Goal: Task Accomplishment & Management: Use online tool/utility

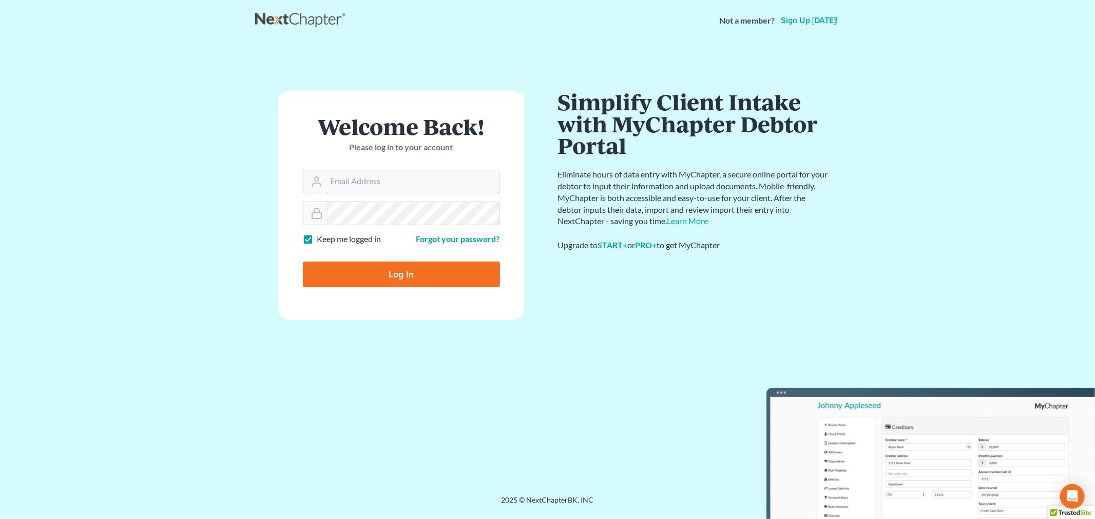
type input "[PERSON_NAME][EMAIL_ADDRESS][DOMAIN_NAME]"
click at [378, 279] on input "Log In" at bounding box center [401, 275] width 197 height 26
type input "Thinking..."
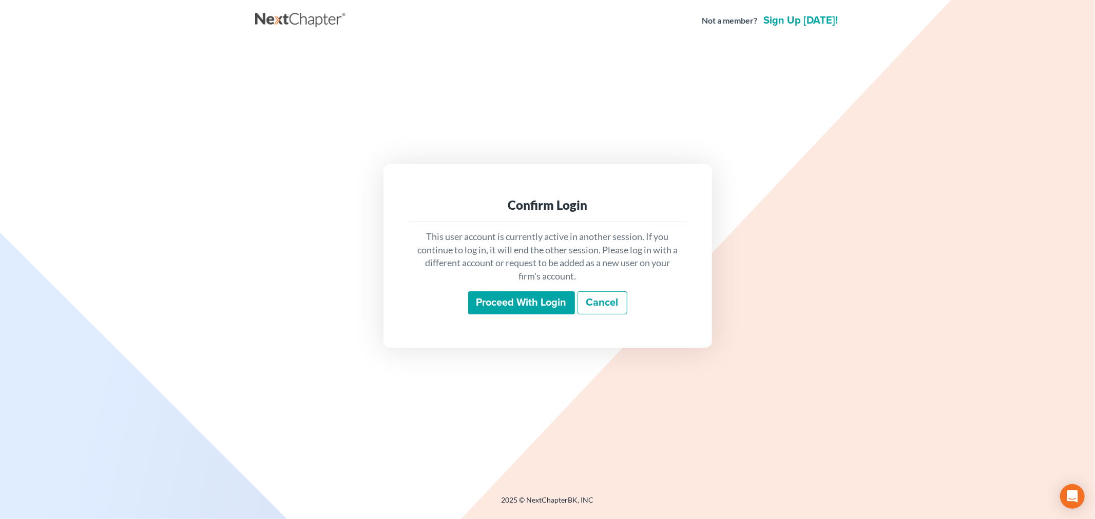
click at [532, 305] on input "Proceed with login" at bounding box center [521, 304] width 107 height 24
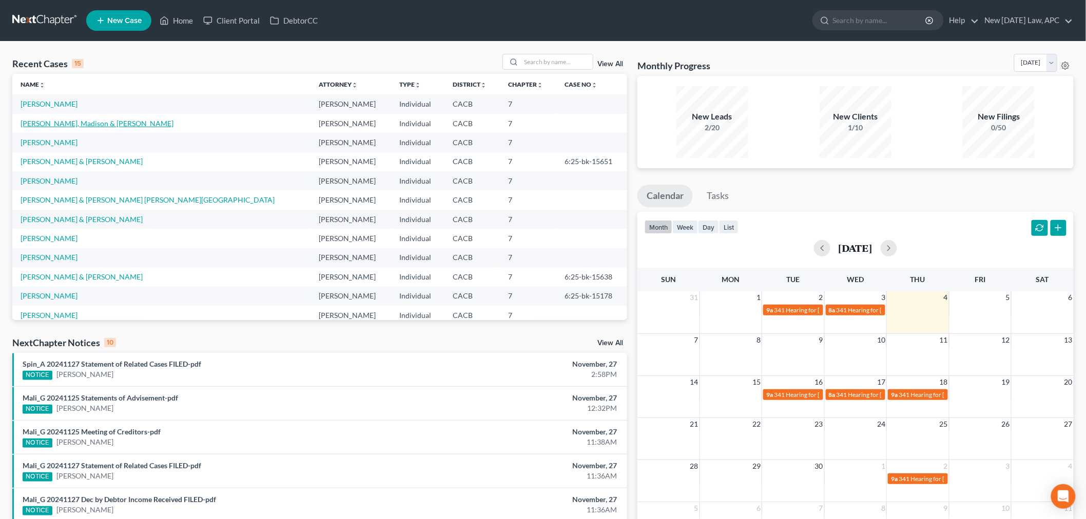
click at [80, 126] on link "[PERSON_NAME], Madison & [PERSON_NAME]" at bounding box center [97, 123] width 153 height 9
select select "4"
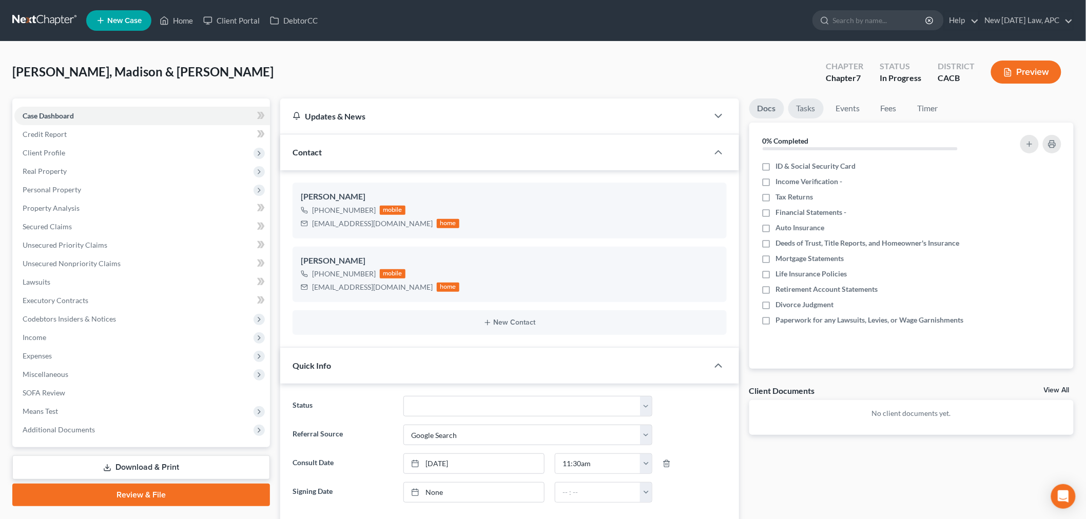
scroll to position [440, 0]
click at [1037, 63] on button "Preview" at bounding box center [1026, 72] width 70 height 23
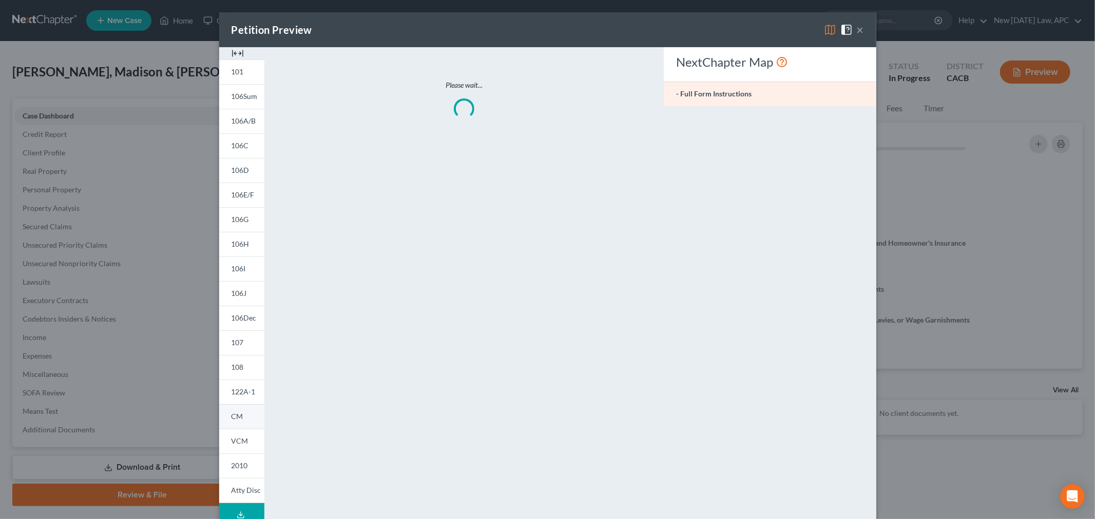
click at [237, 415] on span "CM" at bounding box center [237, 416] width 12 height 9
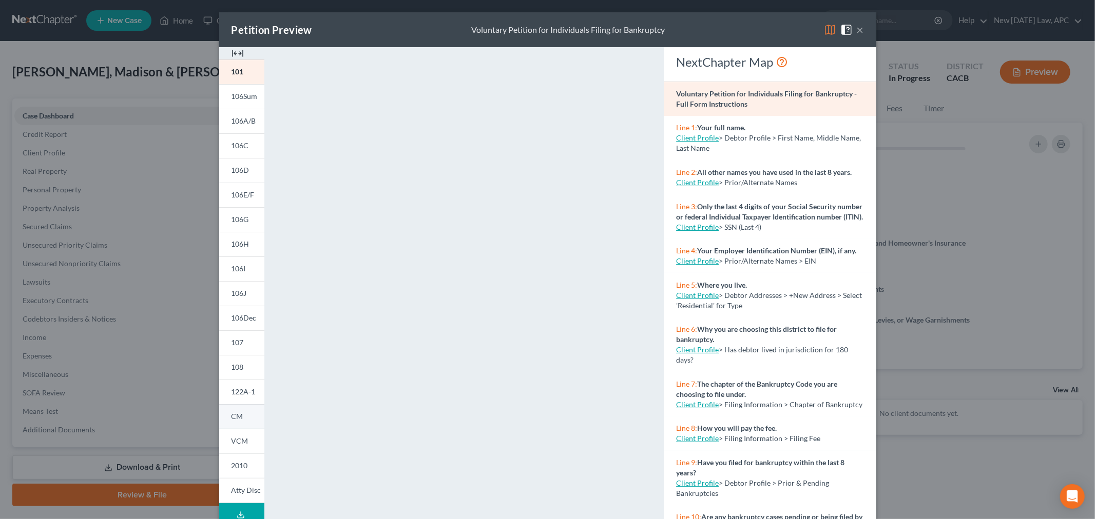
click at [231, 417] on span "CM" at bounding box center [237, 416] width 12 height 9
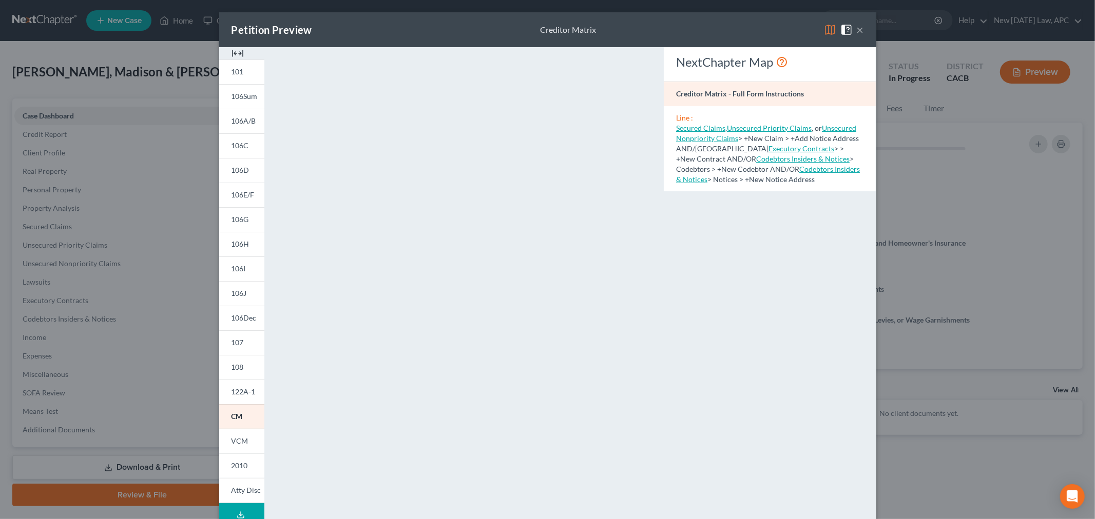
click at [857, 27] on button "×" at bounding box center [860, 30] width 7 height 12
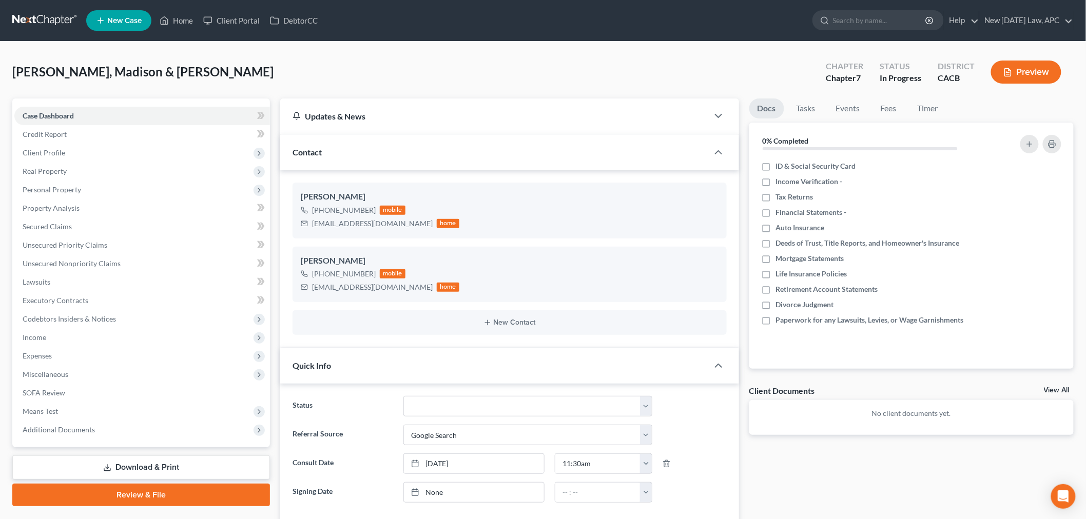
click at [519, 86] on div "[PERSON_NAME], [PERSON_NAME] & [PERSON_NAME] Upgraded Chapter Chapter 7 Status …" at bounding box center [542, 76] width 1061 height 45
